Goal: Find specific page/section: Find specific page/section

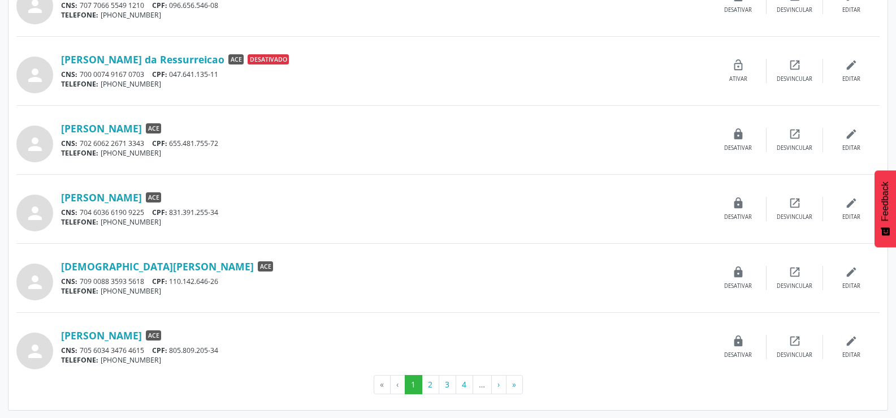
scroll to position [909, 0]
click at [155, 266] on link "[DEMOGRAPHIC_DATA][PERSON_NAME]" at bounding box center [157, 266] width 193 height 12
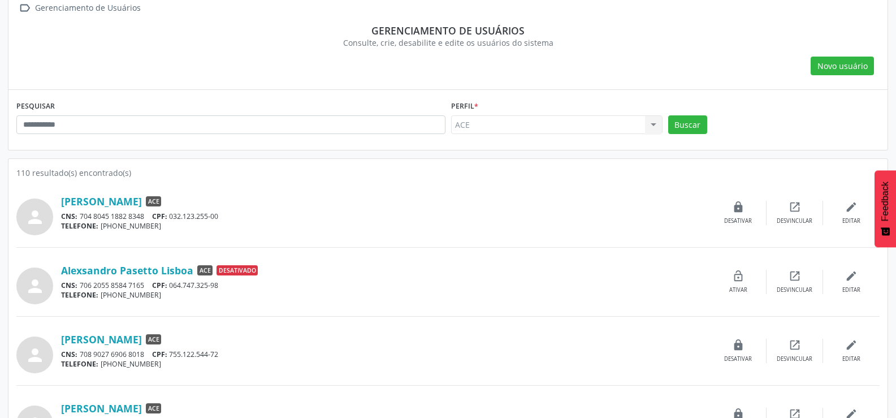
scroll to position [0, 0]
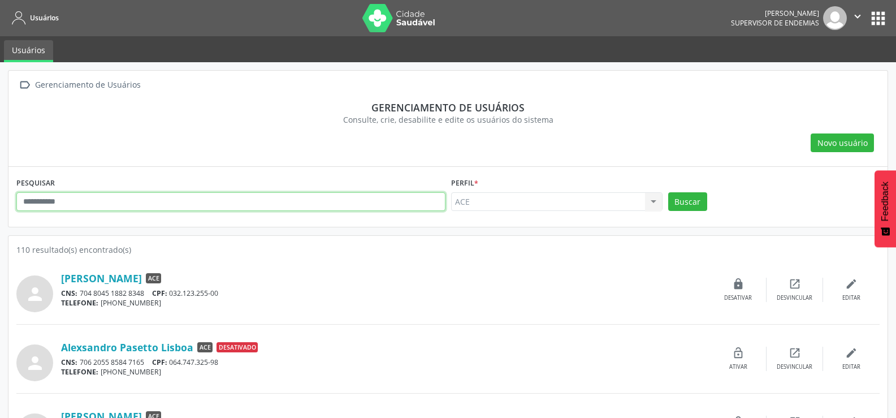
click at [120, 198] on input "text" at bounding box center [230, 201] width 429 height 19
type input "******"
click at [668, 192] on button "Buscar" at bounding box center [687, 201] width 39 height 19
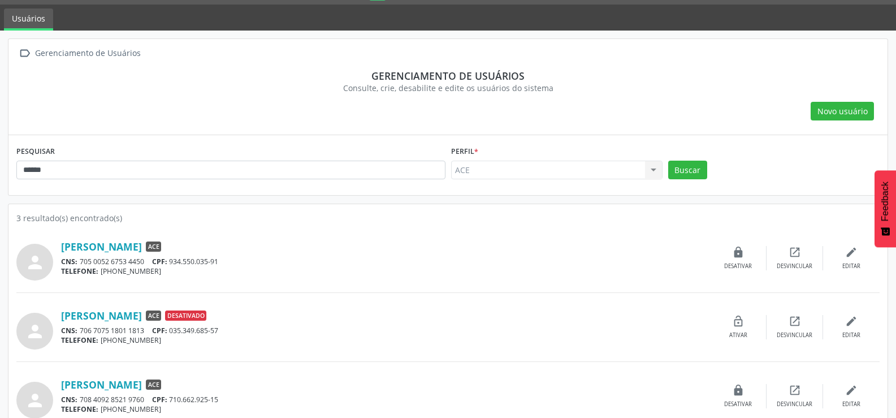
scroll to position [49, 0]
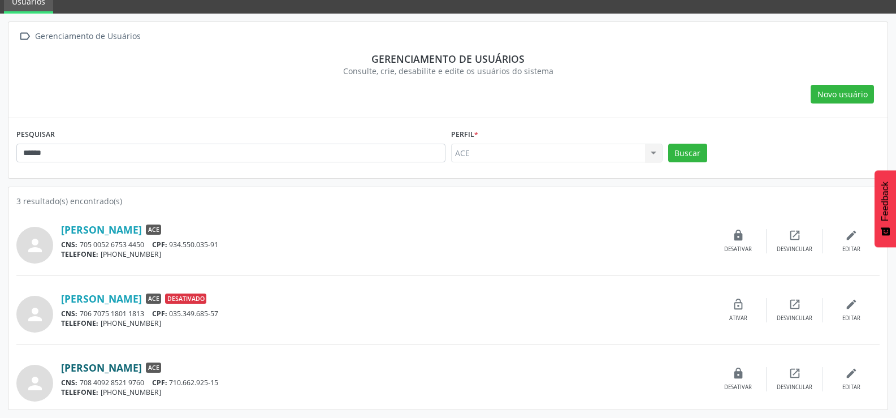
click at [120, 366] on link "[PERSON_NAME]" at bounding box center [101, 367] width 81 height 12
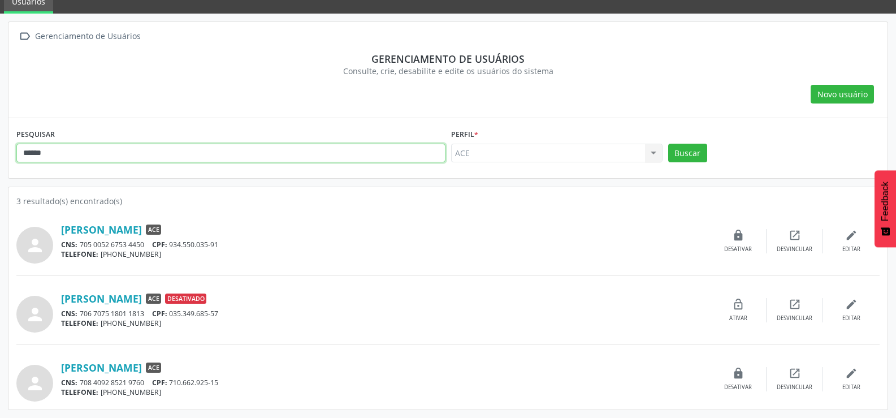
drag, startPoint x: 72, startPoint y: 154, endPoint x: 0, endPoint y: 157, distance: 71.9
click at [0, 168] on div " Gerenciamento de Usuários Gerenciamento de usuários Consulte, crie, desabilit…" at bounding box center [448, 216] width 896 height 404
type input "******"
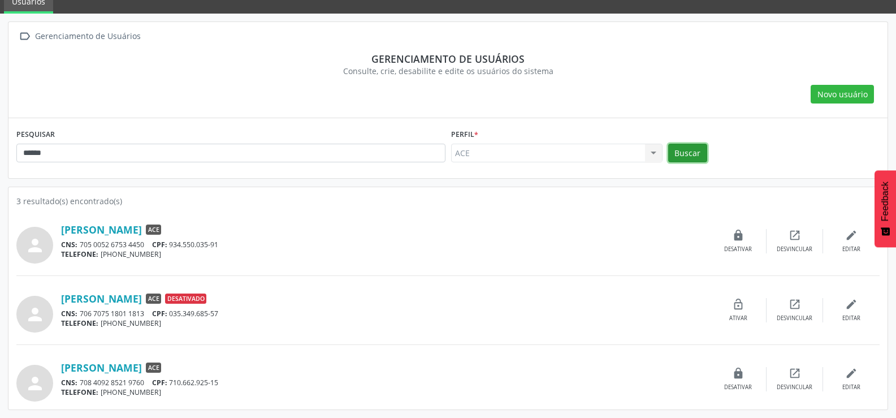
click at [682, 149] on button "Buscar" at bounding box center [687, 153] width 39 height 19
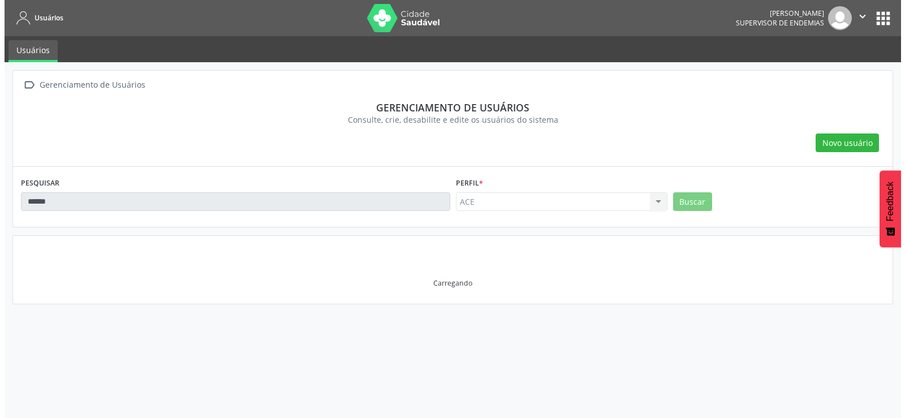
scroll to position [0, 0]
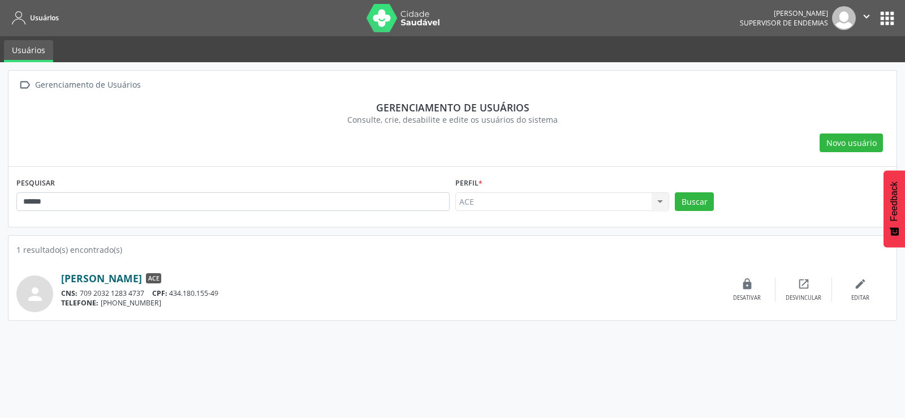
click at [132, 279] on link "[PERSON_NAME]" at bounding box center [101, 278] width 81 height 12
drag, startPoint x: 74, startPoint y: 205, endPoint x: 0, endPoint y: 218, distance: 75.2
click at [0, 218] on div " Gerenciamento de Usuários Gerenciamento de usuários Consulte, crie, desabilit…" at bounding box center [452, 240] width 905 height 356
type input "*"
type input "*******"
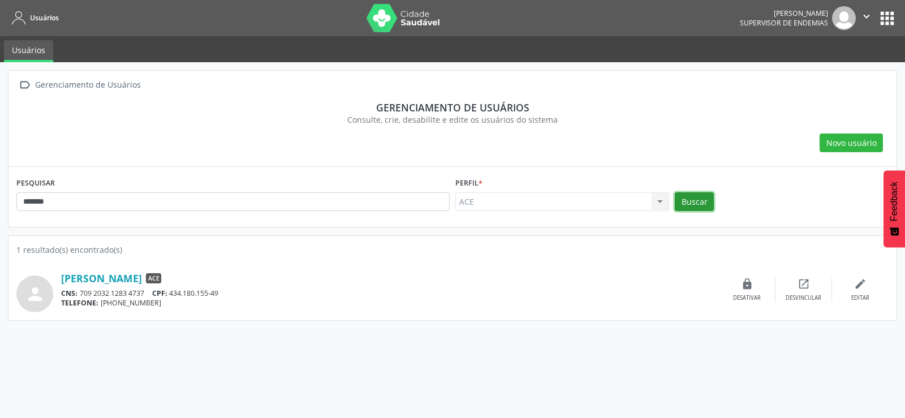
click at [677, 204] on button "Buscar" at bounding box center [693, 201] width 39 height 19
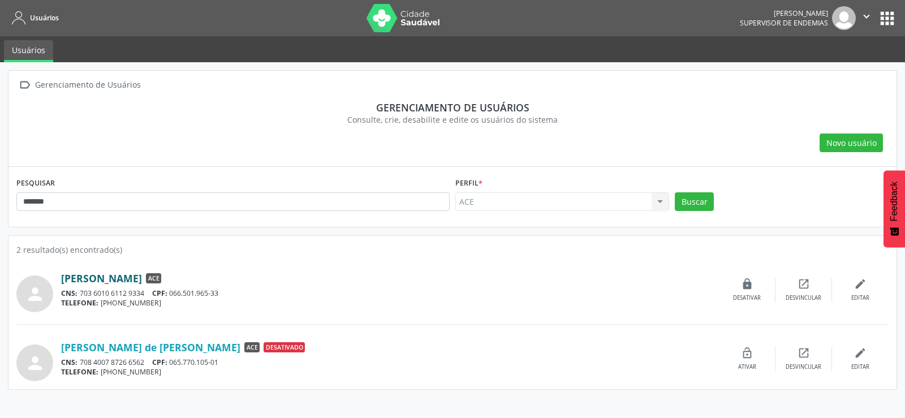
click at [142, 275] on link "[PERSON_NAME]" at bounding box center [101, 278] width 81 height 12
drag, startPoint x: 100, startPoint y: 209, endPoint x: 0, endPoint y: 211, distance: 100.1
click at [0, 211] on div " Gerenciamento de Usuários Gerenciamento de usuários Consulte, crie, desabilit…" at bounding box center [452, 240] width 905 height 356
click at [98, 204] on input "text" at bounding box center [232, 201] width 433 height 19
click at [180, 155] on div " Gerenciamento de Usuários Gerenciamento de usuários Consulte, crie, desabilit…" at bounding box center [452, 119] width 888 height 96
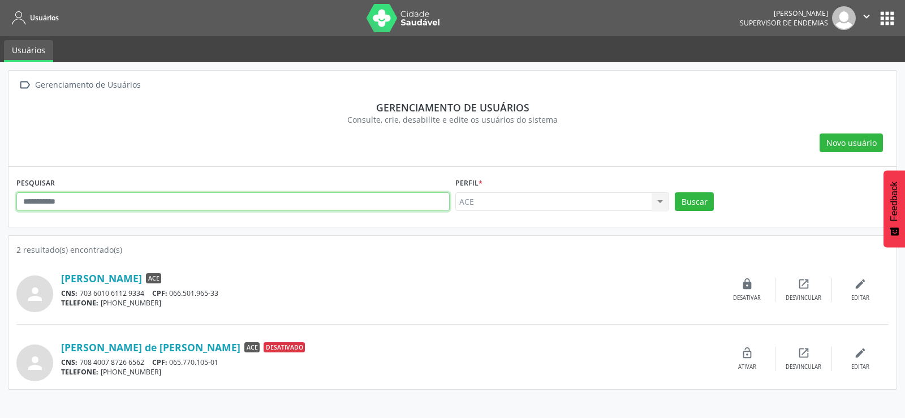
click at [202, 199] on input "text" at bounding box center [232, 201] width 433 height 19
type input "*"
click at [713, 192] on div "Buscar" at bounding box center [781, 205] width 219 height 27
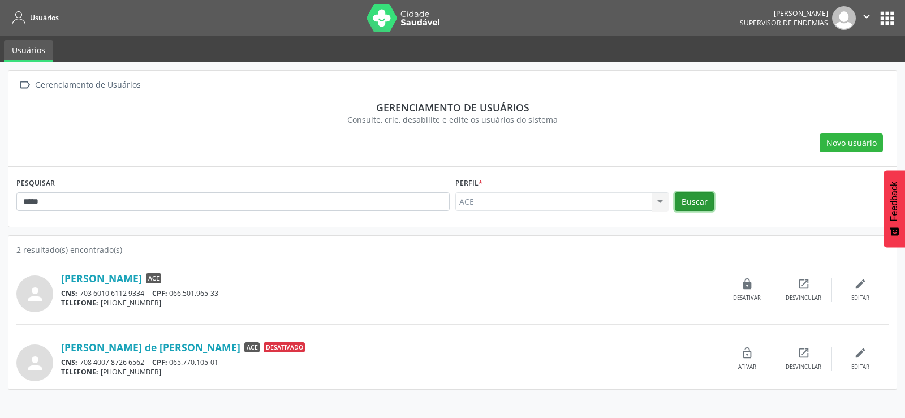
click at [695, 201] on button "Buscar" at bounding box center [693, 201] width 39 height 19
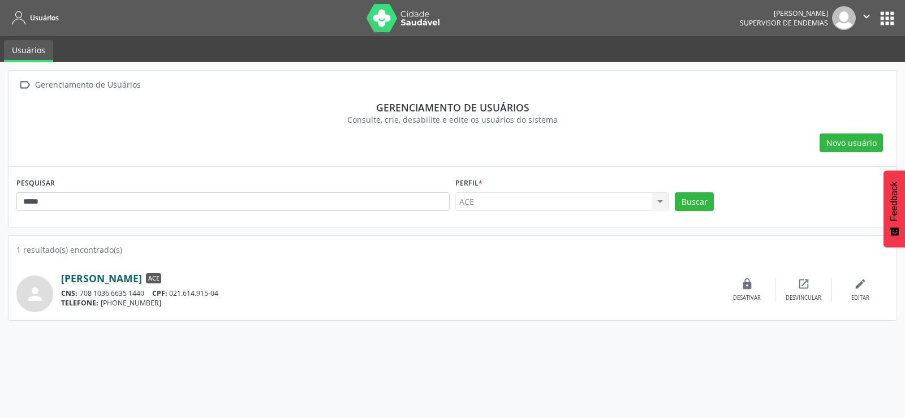
click at [142, 275] on link "[PERSON_NAME]" at bounding box center [101, 278] width 81 height 12
drag, startPoint x: 104, startPoint y: 196, endPoint x: 0, endPoint y: 199, distance: 104.1
click at [0, 199] on div " Gerenciamento de Usuários Gerenciamento de usuários Consulte, crie, desabilit…" at bounding box center [452, 240] width 905 height 356
type input "*"
type input "*****"
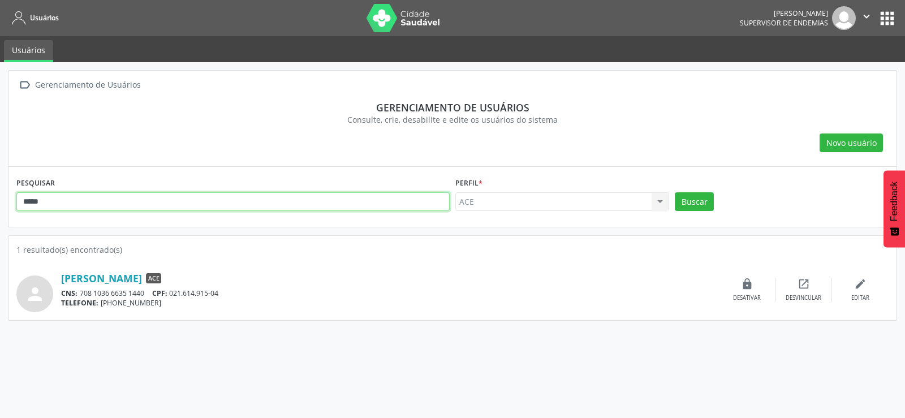
click at [674, 192] on button "Buscar" at bounding box center [693, 201] width 39 height 19
click at [102, 272] on link "[PERSON_NAME]" at bounding box center [101, 278] width 81 height 12
drag, startPoint x: 82, startPoint y: 201, endPoint x: 0, endPoint y: 189, distance: 82.9
click at [0, 189] on div " Gerenciamento de Usuários Gerenciamento de usuários Consulte, crie, desabilit…" at bounding box center [452, 240] width 905 height 356
type input "*"
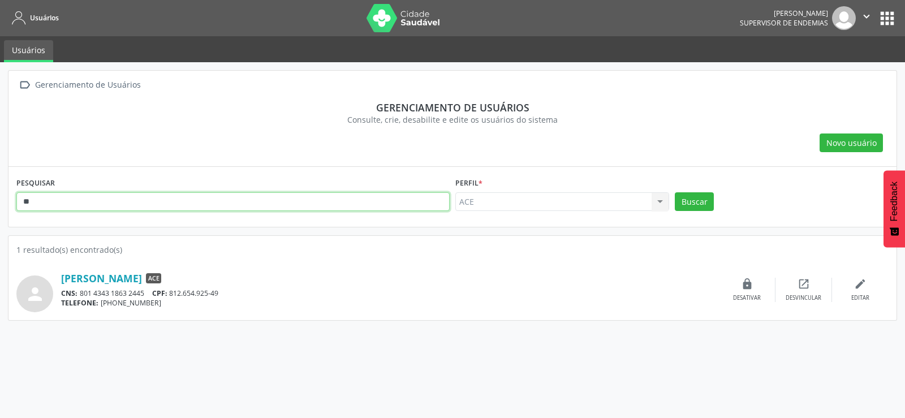
type input "*"
